Goal: Task Accomplishment & Management: Use online tool/utility

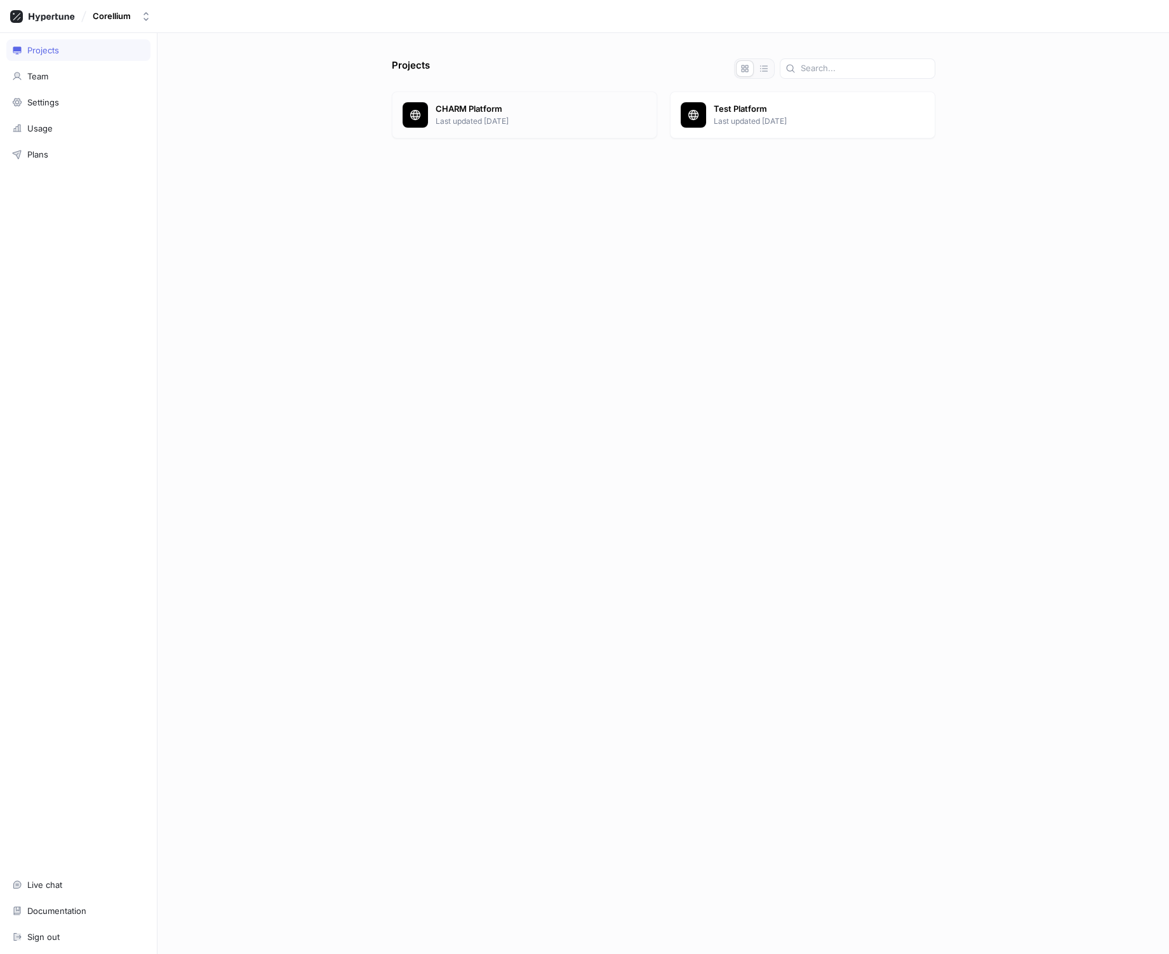
click at [509, 109] on p "CHARM Platform" at bounding box center [541, 109] width 211 height 13
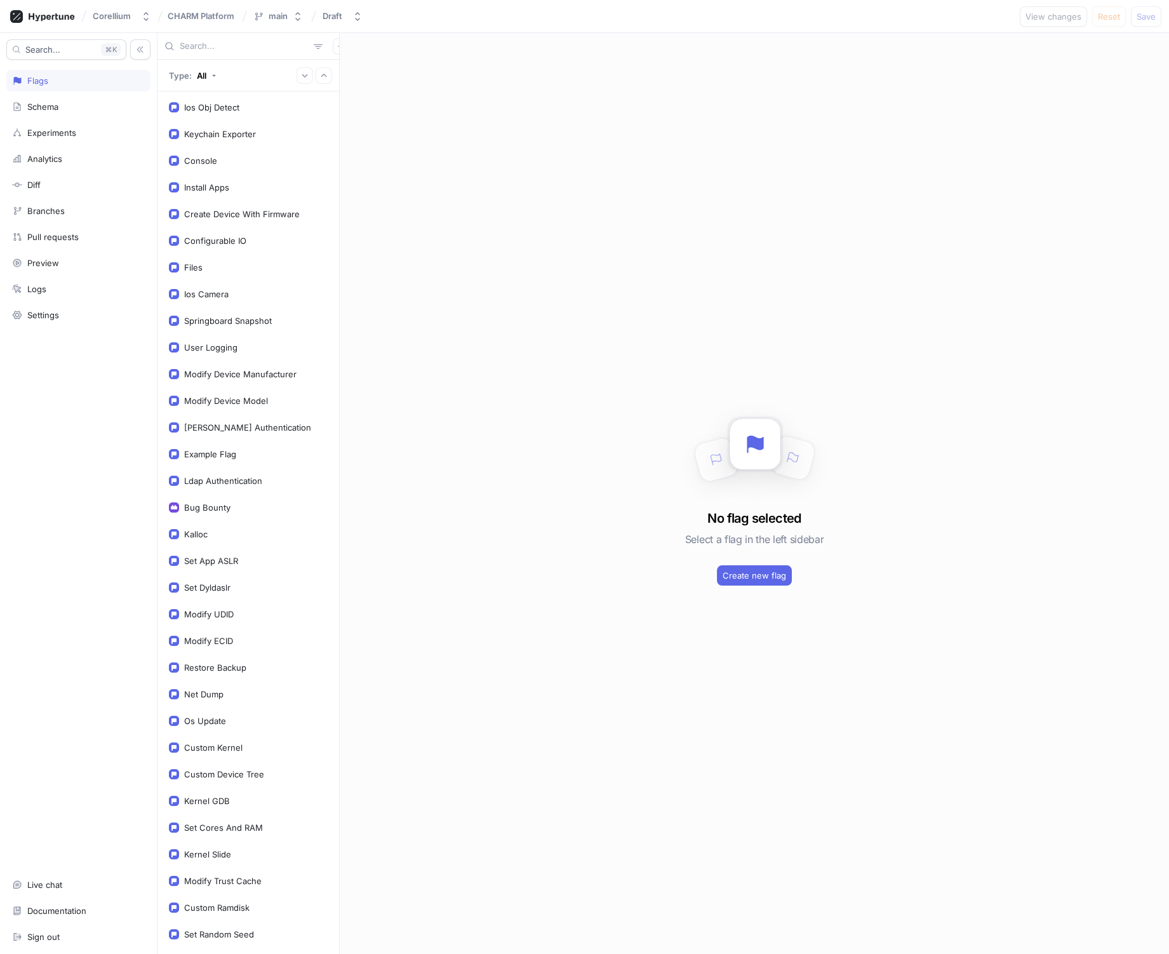
click at [224, 48] on input "text" at bounding box center [244, 46] width 129 height 13
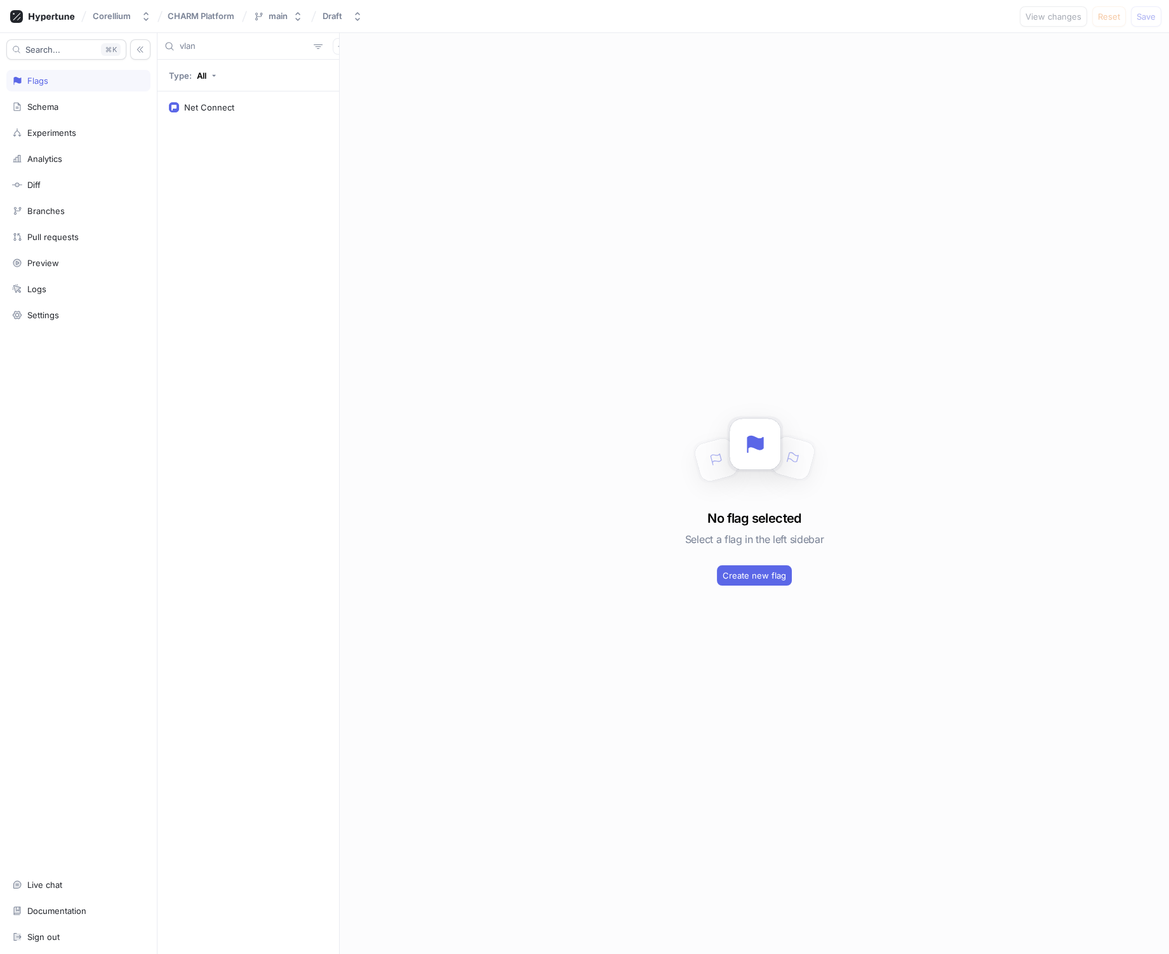
type input "vlan"
click at [206, 112] on div "Net Connect" at bounding box center [209, 107] width 50 height 10
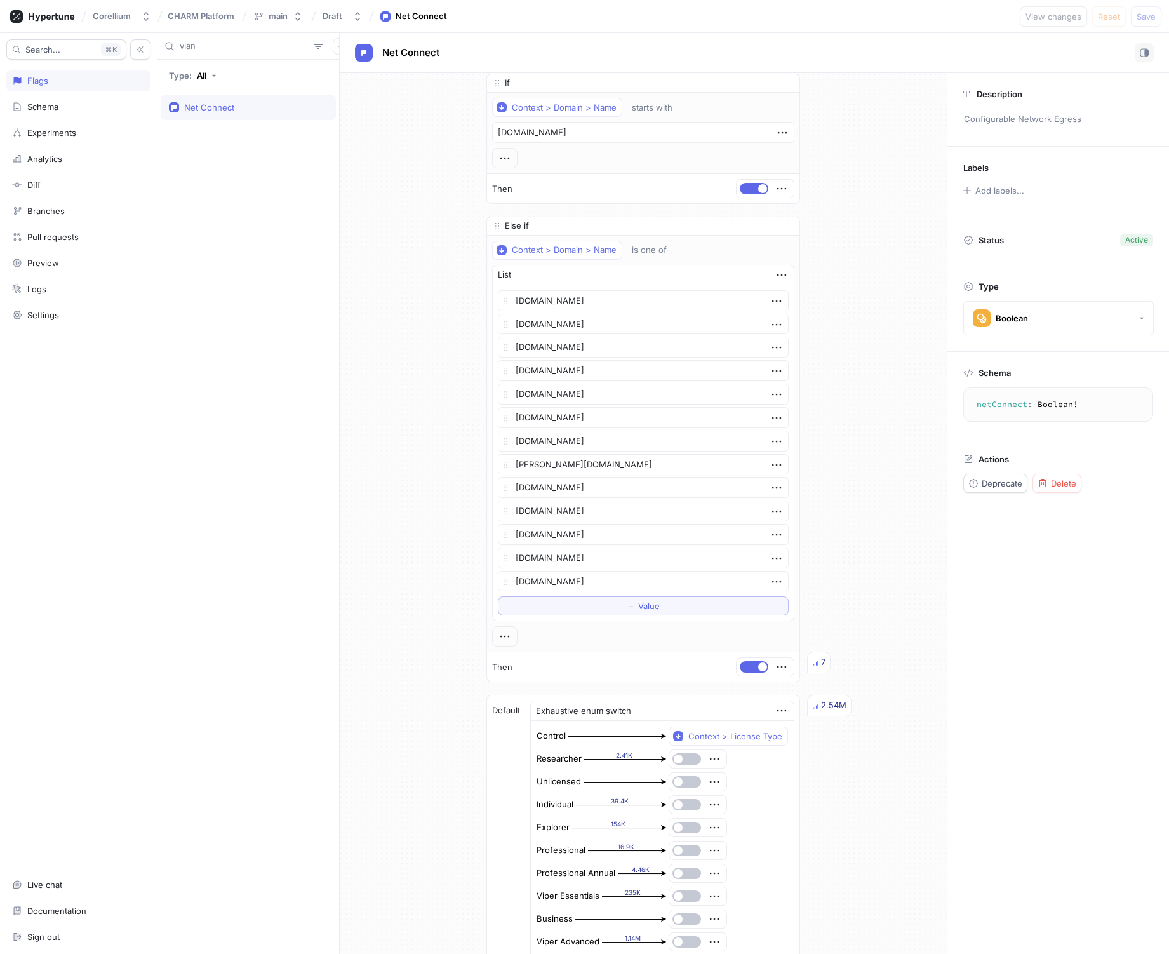
scroll to position [429, 0]
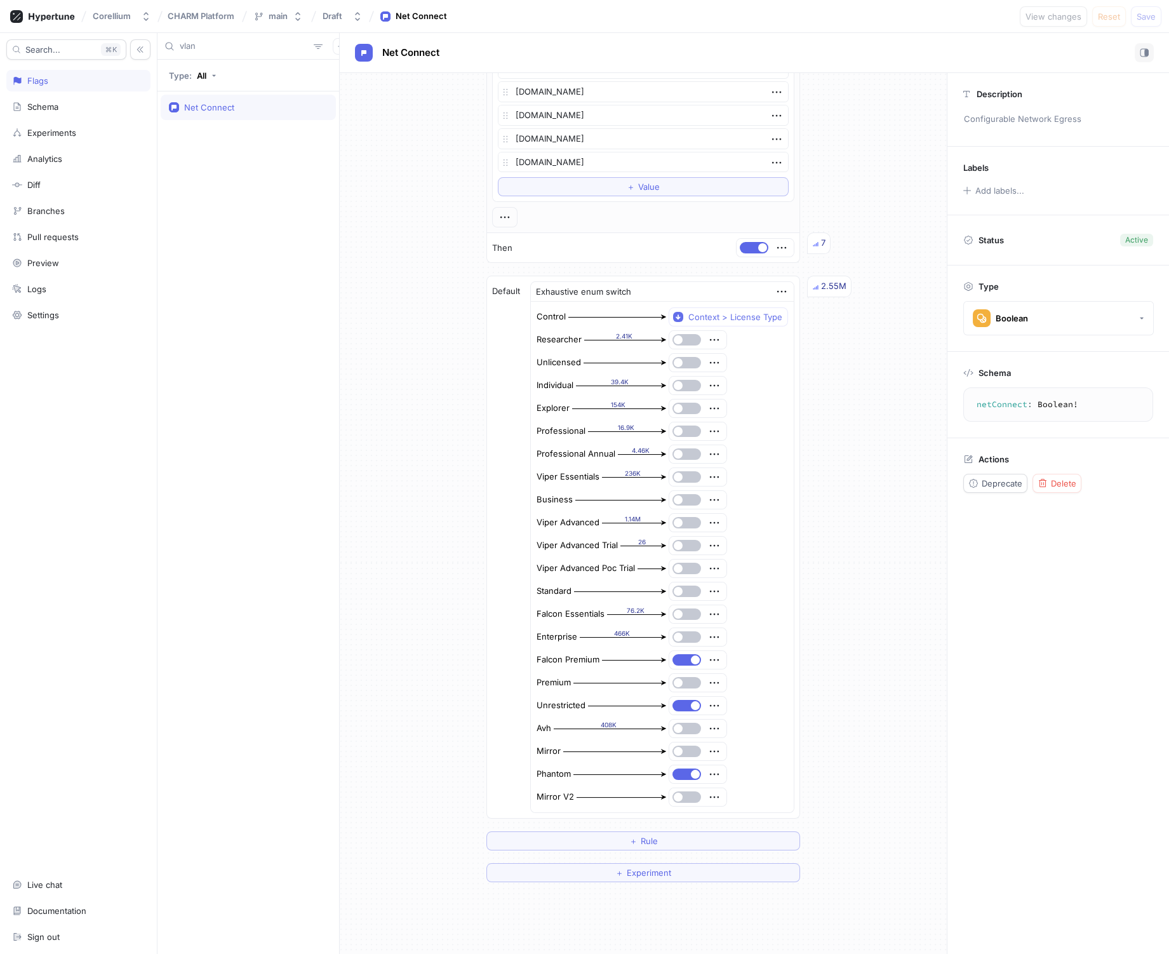
type textarea "x"
